Goal: Task Accomplishment & Management: Manage account settings

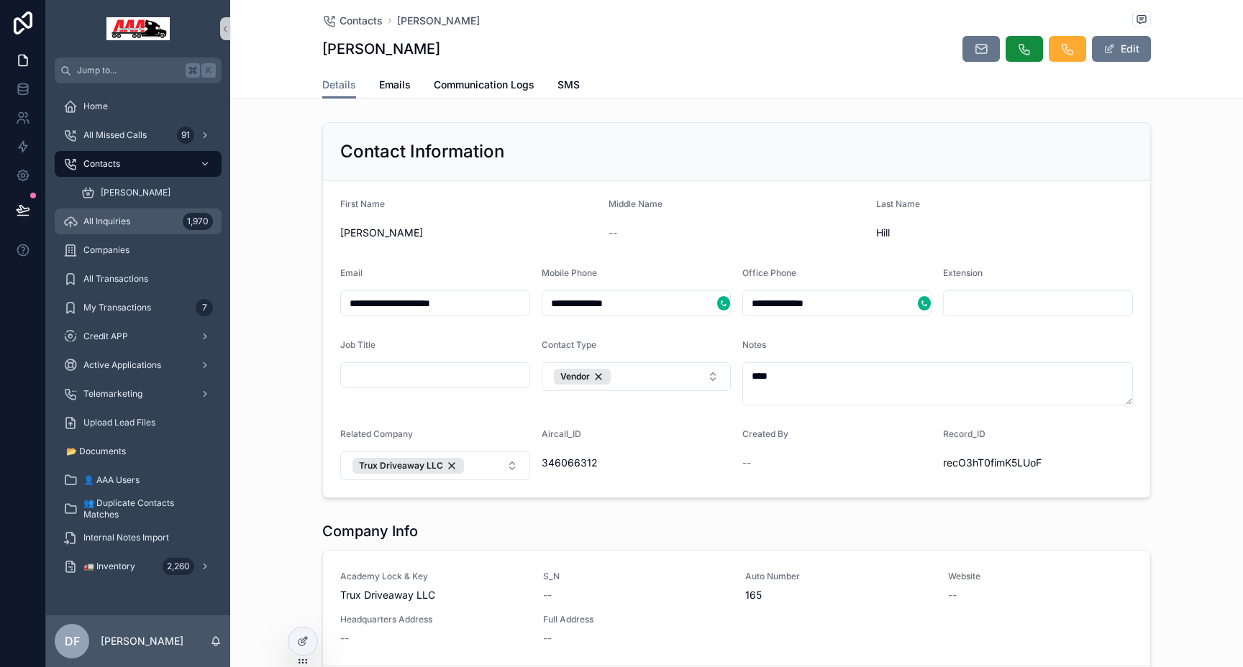
click at [116, 223] on span "All Inquiries" at bounding box center [106, 222] width 47 height 12
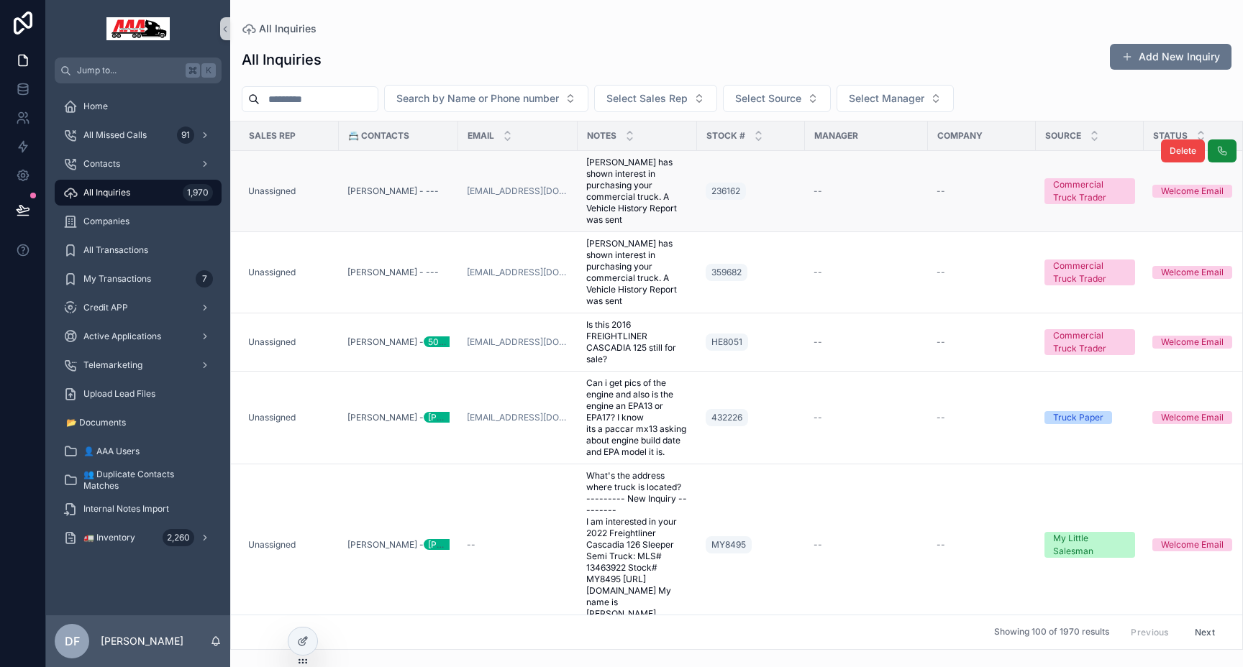
click at [789, 201] on div "236162" at bounding box center [751, 191] width 91 height 23
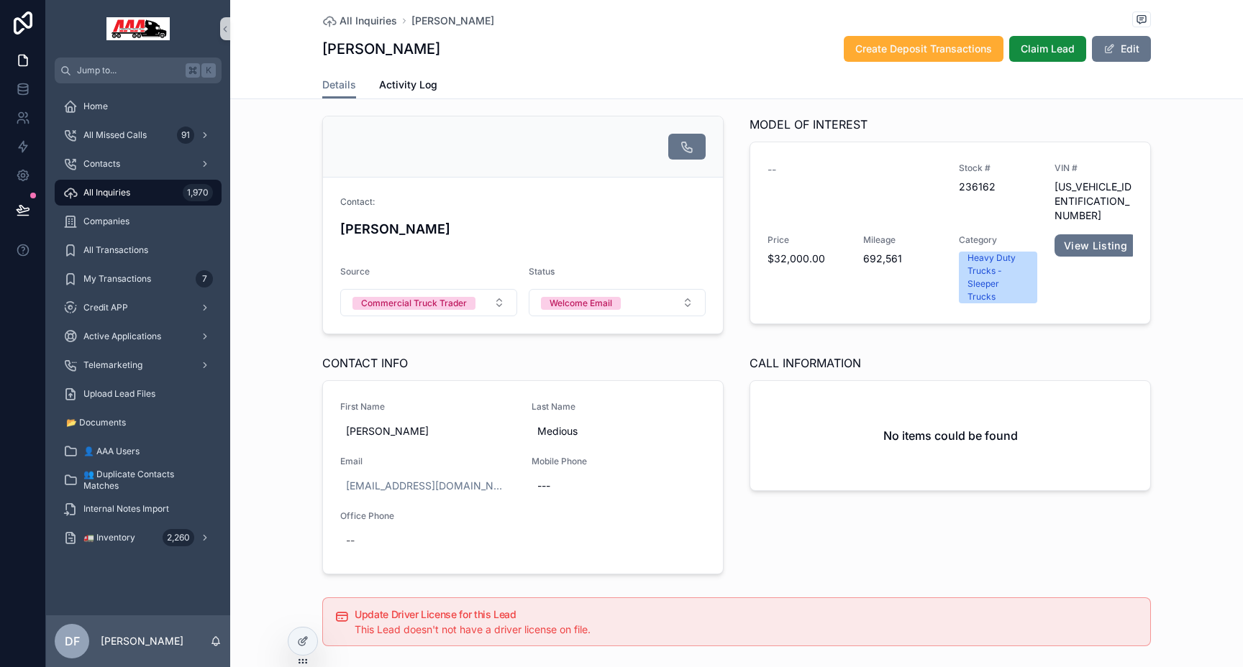
scroll to position [263, 0]
click at [398, 80] on span "Activity Log" at bounding box center [408, 85] width 58 height 14
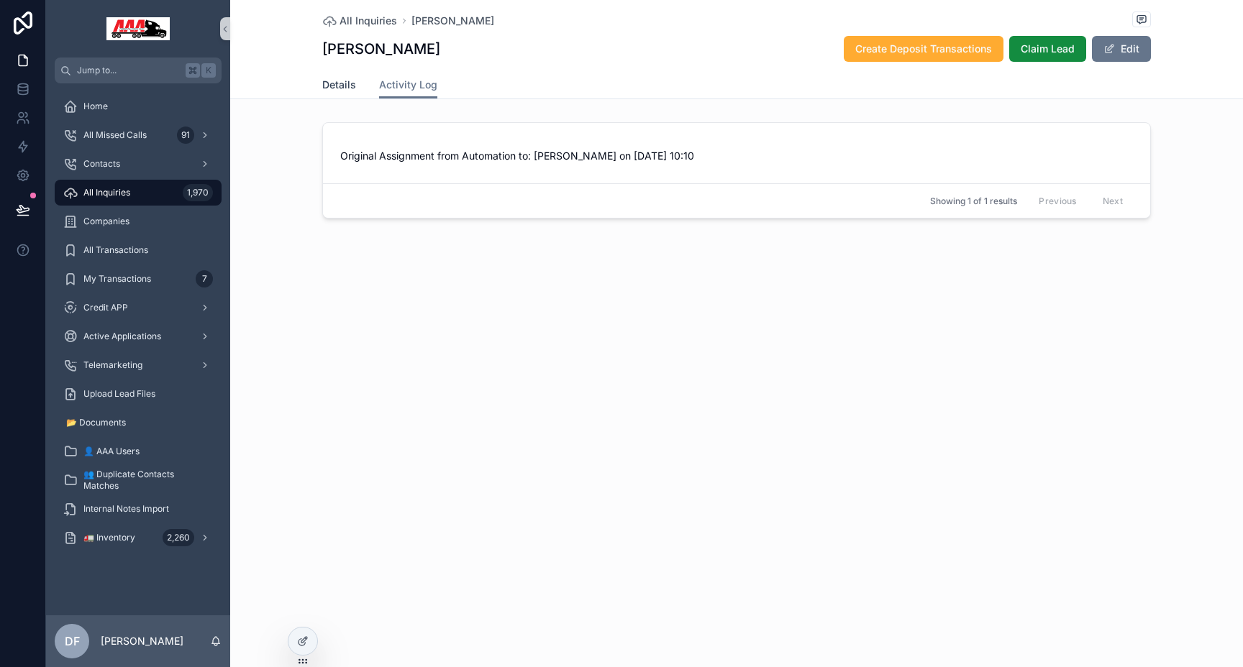
click at [341, 87] on span "Details" at bounding box center [339, 85] width 34 height 14
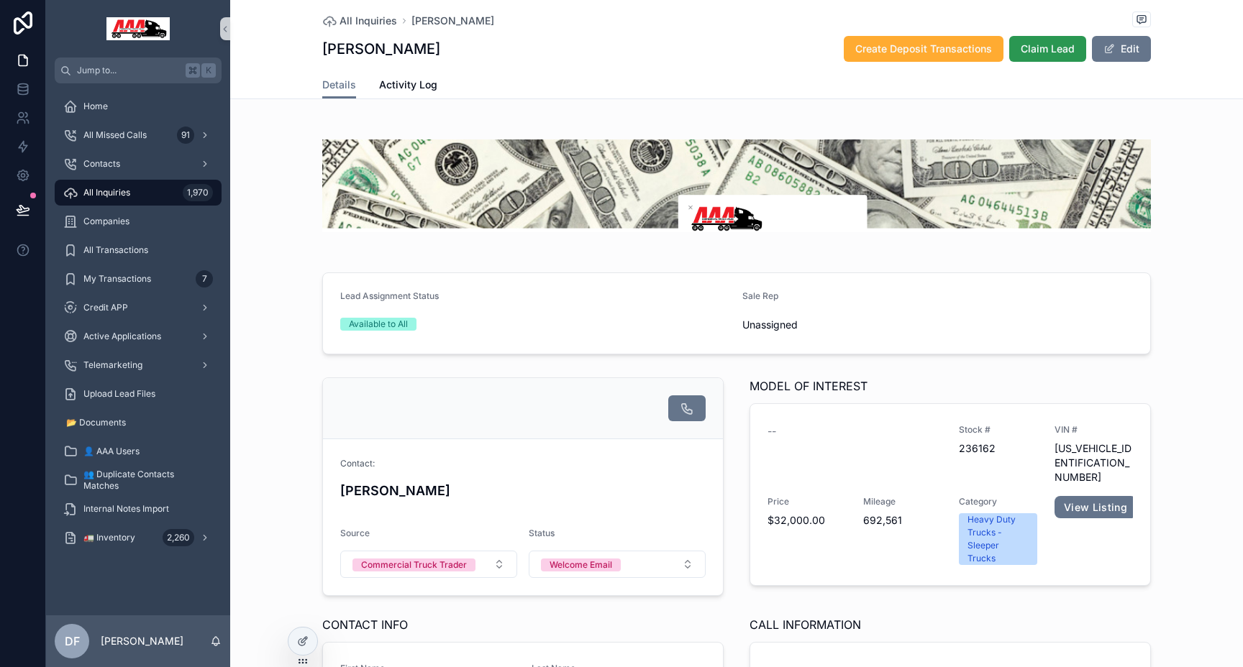
click at [1041, 50] on span "Claim Lead" at bounding box center [1048, 49] width 54 height 14
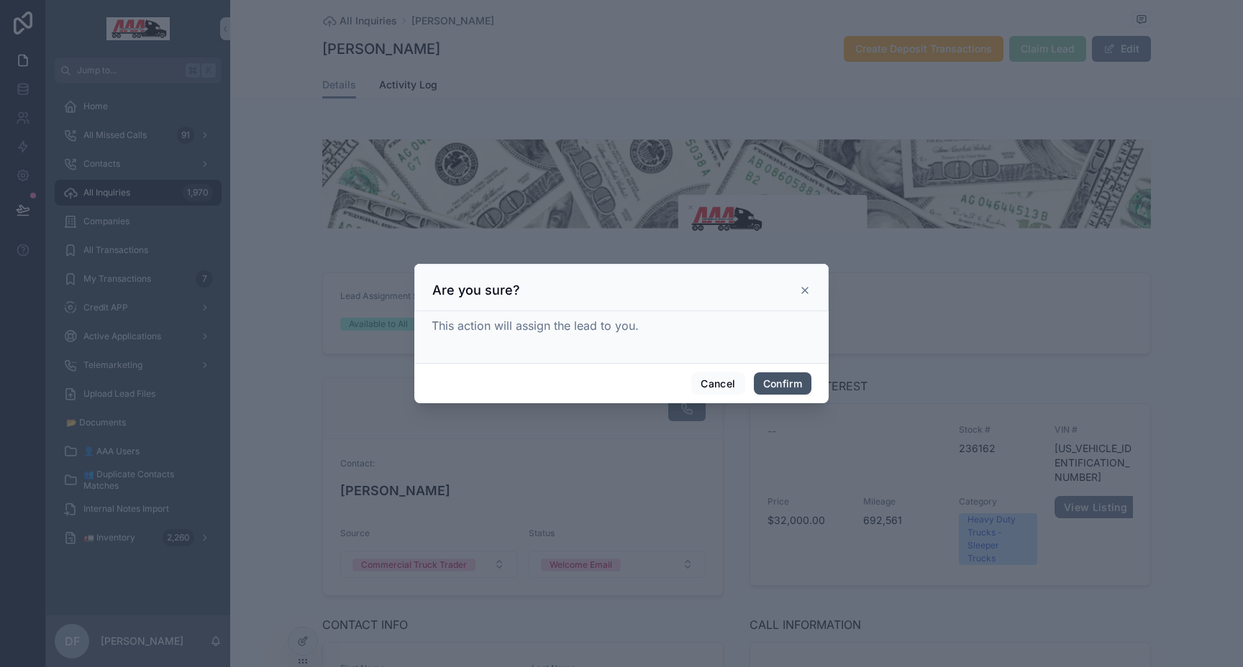
click at [792, 393] on button "Confirm" at bounding box center [783, 384] width 58 height 23
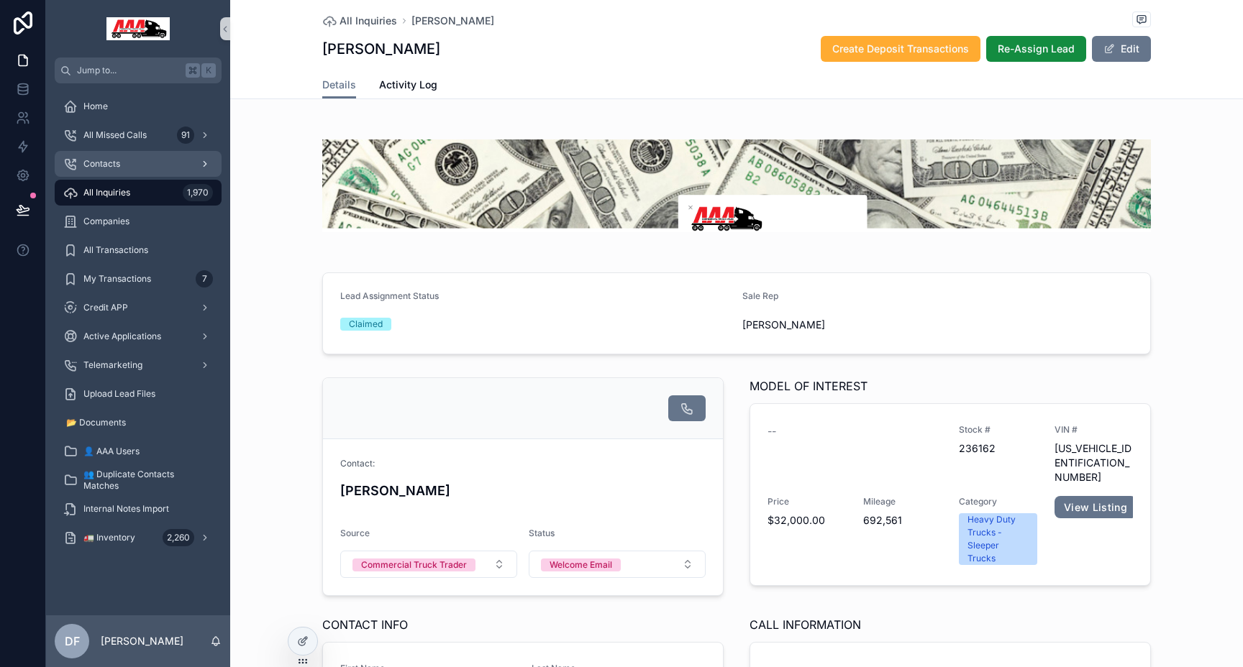
click at [106, 155] on div "Contacts" at bounding box center [138, 163] width 150 height 23
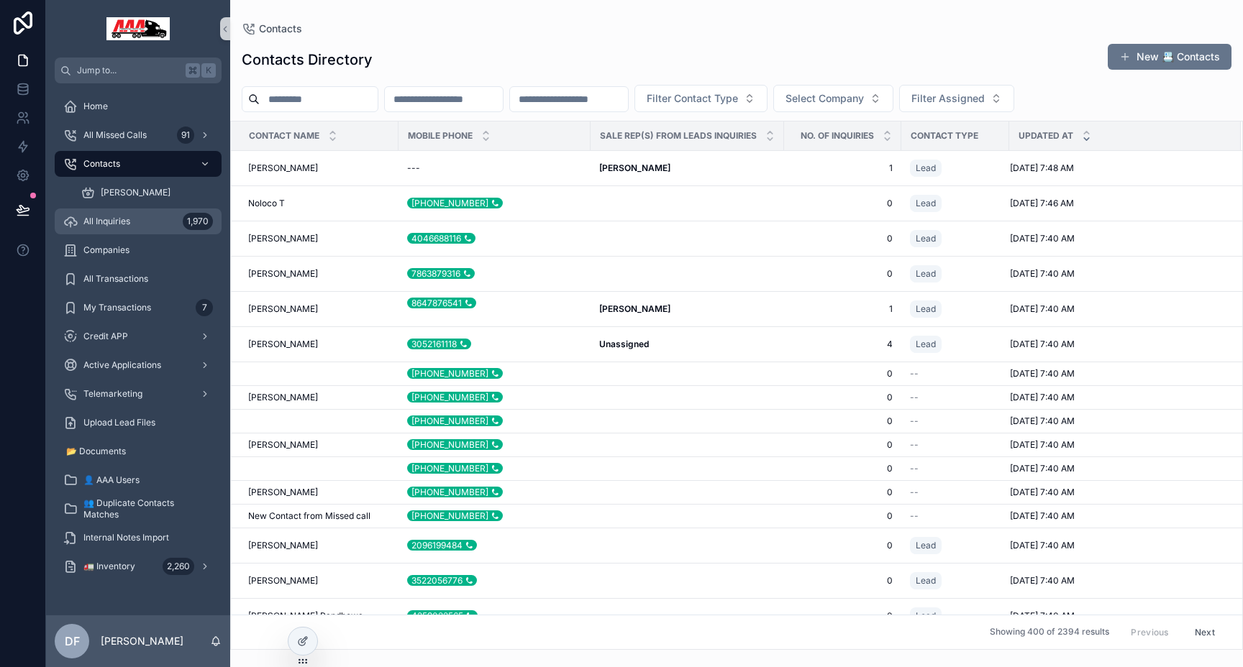
click at [107, 230] on div "All Inquiries 1,970" at bounding box center [138, 221] width 150 height 23
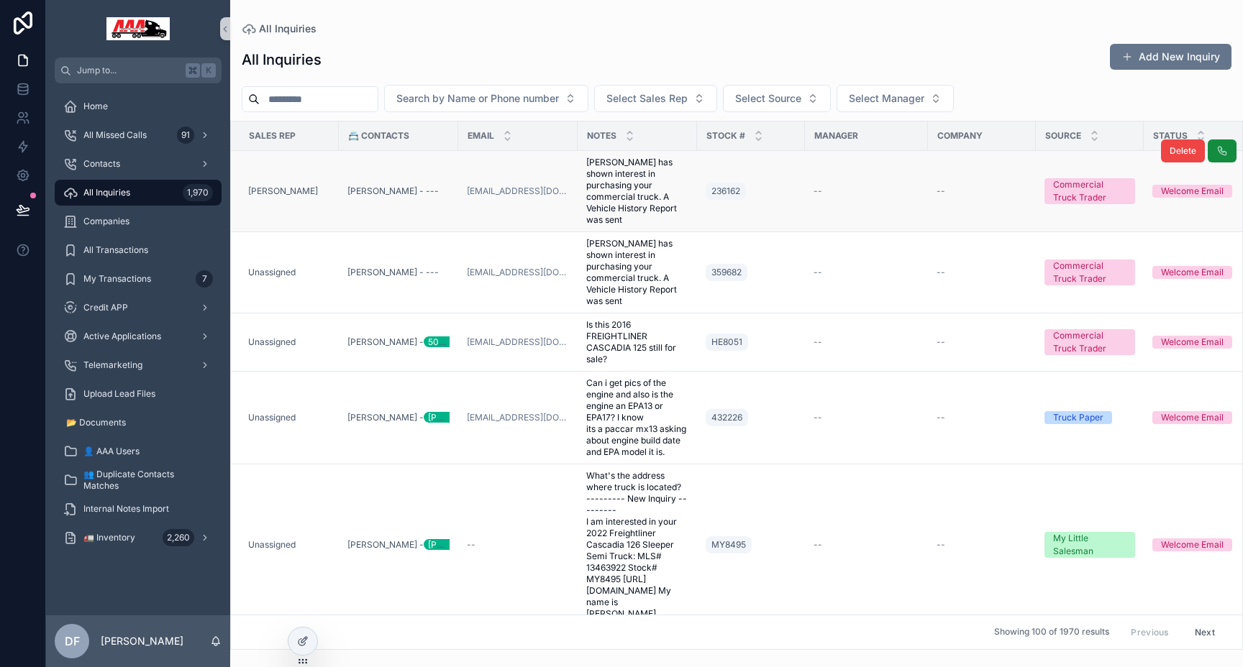
click at [771, 197] on div "236162" at bounding box center [751, 191] width 91 height 23
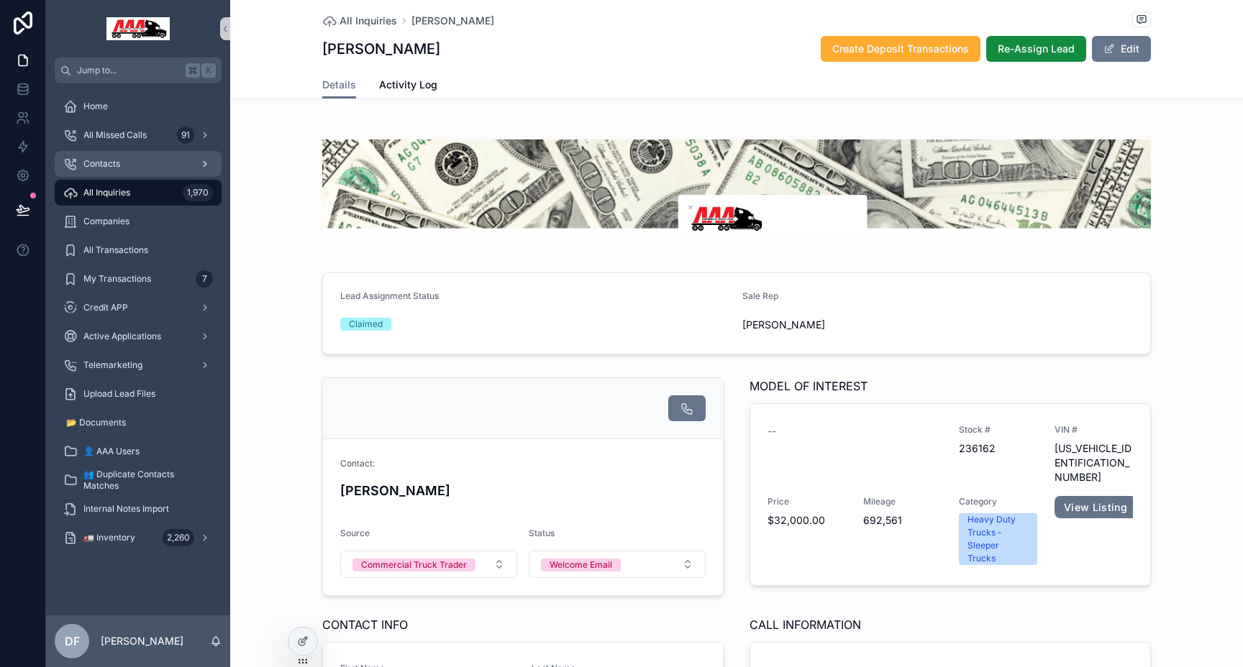
click at [139, 171] on div "Contacts" at bounding box center [138, 163] width 150 height 23
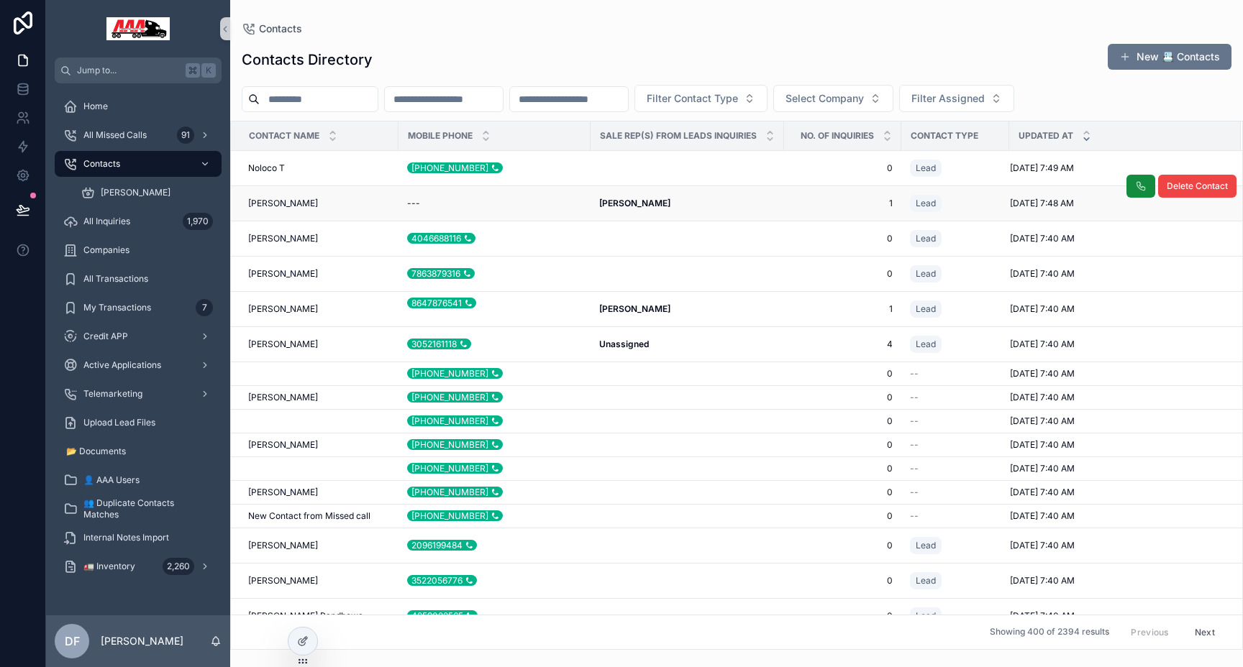
click at [330, 198] on div "Bryson medious Bryson medious" at bounding box center [319, 204] width 142 height 12
